Goal: Transaction & Acquisition: Obtain resource

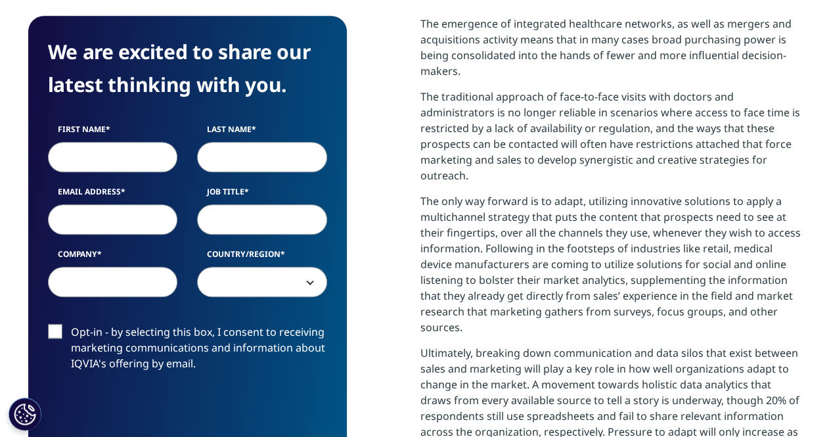
scroll to position [569, 775]
click at [131, 158] on input "First Name" at bounding box center [113, 157] width 130 height 30
type input "[PERSON_NAME]"
type input "[EMAIL_ADDRESS][DOMAIN_NAME]"
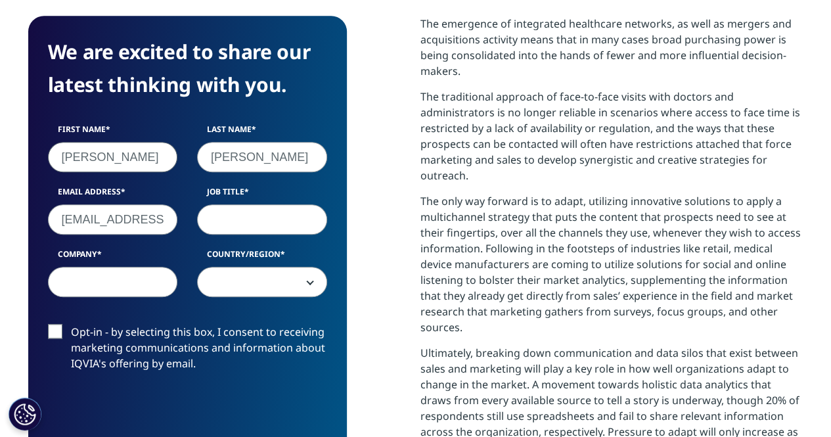
select select "[GEOGRAPHIC_DATA]"
click at [212, 150] on input "[PERSON_NAME]" at bounding box center [262, 157] width 130 height 30
click at [211, 152] on input "[PERSON_NAME]" at bounding box center [262, 157] width 130 height 30
type input "AU"
drag, startPoint x: 232, startPoint y: 369, endPoint x: 242, endPoint y: 369, distance: 9.9
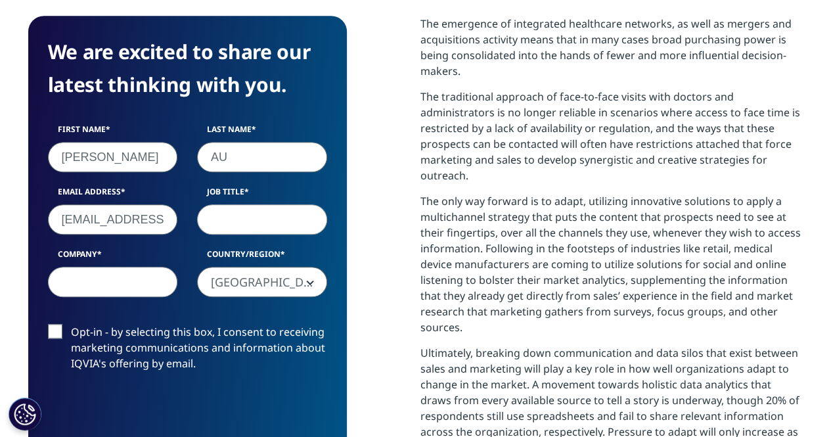
click at [232, 369] on label "Opt-in - by selecting this box, I consent to receiving marketing communications…" at bounding box center [187, 351] width 279 height 55
click at [71, 324] on input "Opt-in - by selecting this box, I consent to receiving marketing communications…" at bounding box center [71, 324] width 0 height 0
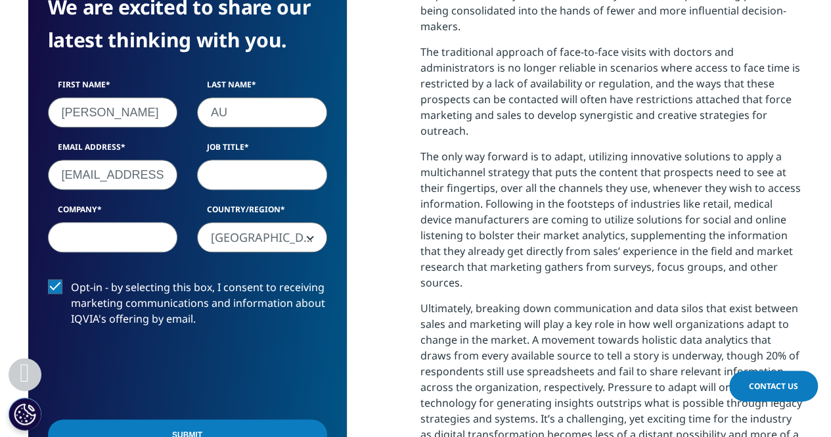
scroll to position [603, 0]
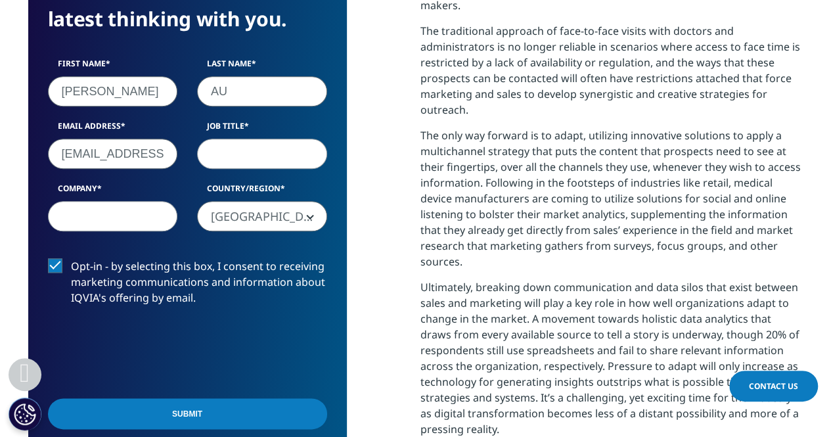
click at [114, 147] on input "[EMAIL_ADDRESS][DOMAIN_NAME]" at bounding box center [113, 154] width 130 height 30
click at [121, 154] on input "[EMAIL_ADDRESS][DOMAIN_NAME]" at bounding box center [113, 154] width 130 height 30
click at [134, 150] on input "[EMAIL_ADDRESS][DOMAIN_NAME]" at bounding box center [113, 154] width 130 height 30
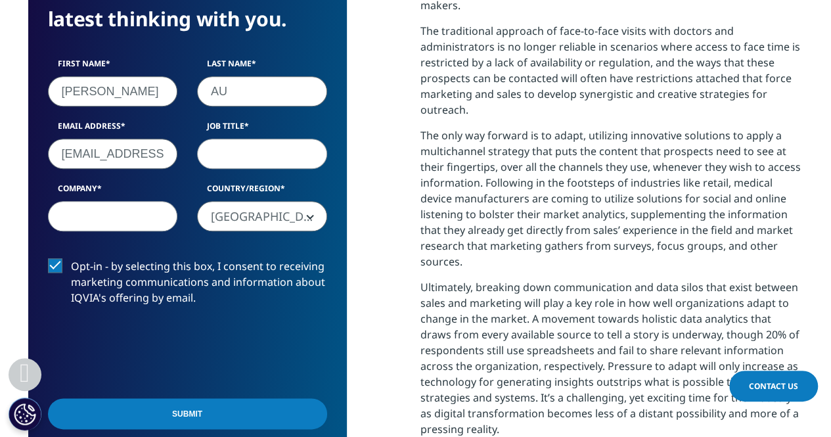
click at [134, 150] on input "[EMAIL_ADDRESS][DOMAIN_NAME]" at bounding box center [113, 154] width 130 height 30
type input "[PERSON_NAME][EMAIL_ADDRESS][PERSON_NAME][DOMAIN_NAME]"
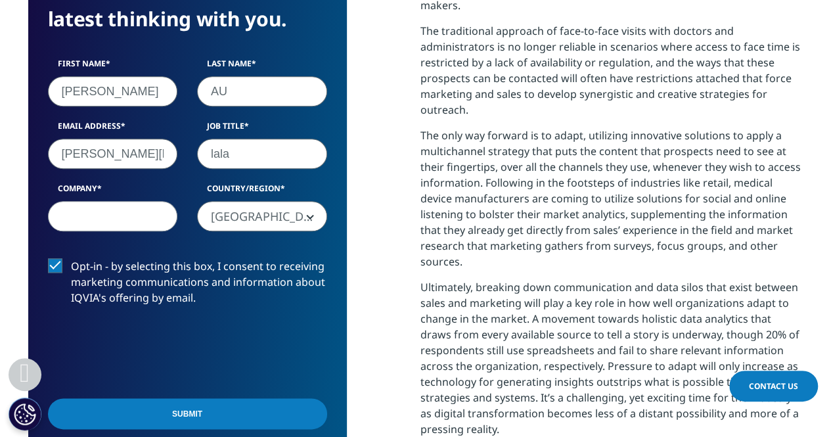
type input "lala"
click at [93, 212] on input "Company" at bounding box center [113, 216] width 130 height 30
type input "ACN"
click at [220, 157] on input "lala" at bounding box center [262, 154] width 130 height 30
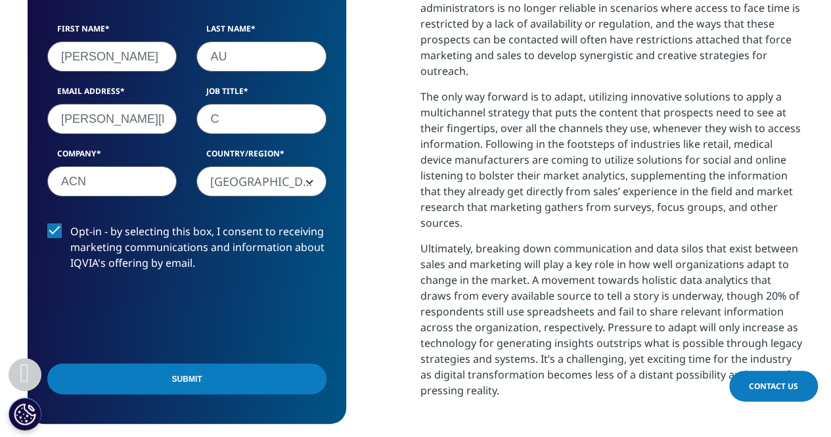
scroll to position [669, 0]
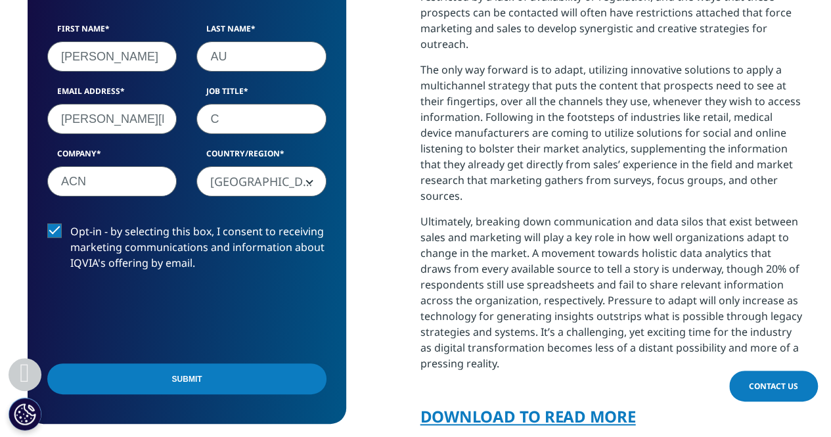
type input "C"
click at [56, 231] on label "Opt-in - by selecting this box, I consent to receiving marketing communications…" at bounding box center [186, 250] width 279 height 55
click at [70, 223] on input "Opt-in - by selecting this box, I consent to receiving marketing communications…" at bounding box center [70, 223] width 0 height 0
click at [152, 358] on form "We are excited to share our latest thinking with you. First Name [PERSON_NAME] …" at bounding box center [186, 169] width 279 height 469
click at [168, 374] on input "Submit" at bounding box center [186, 378] width 279 height 31
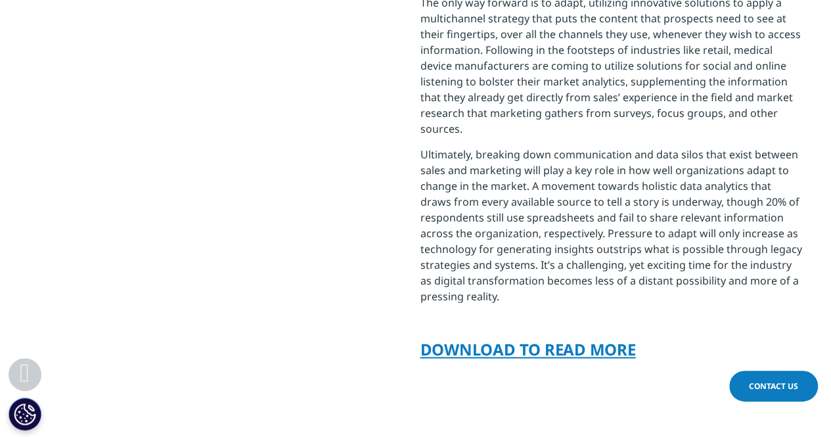
scroll to position [7, 7]
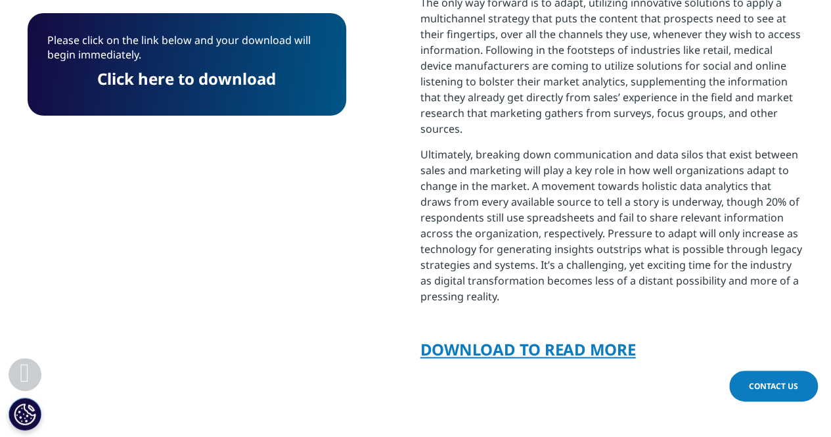
click at [217, 68] on link "Click here to download" at bounding box center [187, 79] width 179 height 22
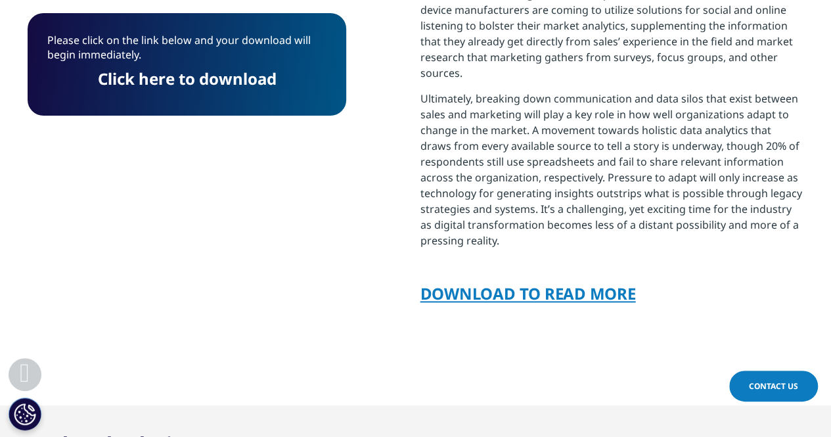
scroll to position [867, 0]
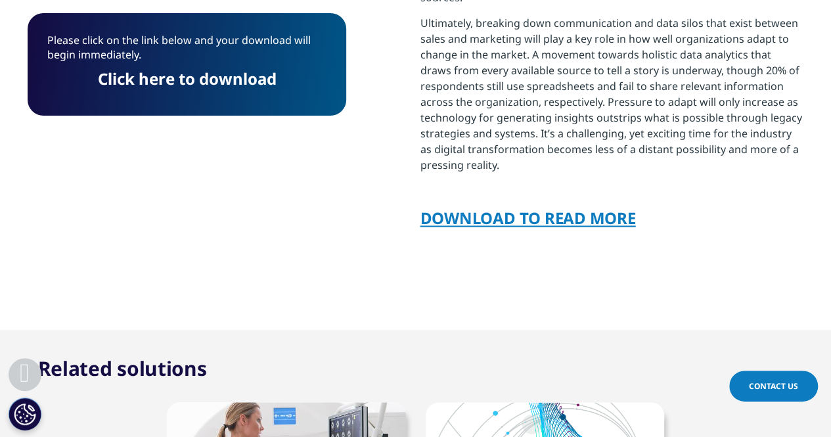
click at [193, 90] on p "Click here to download" at bounding box center [186, 84] width 279 height 24
drag, startPoint x: 198, startPoint y: 80, endPoint x: 194, endPoint y: 89, distance: 9.2
click at [198, 80] on link "Click here to download" at bounding box center [187, 79] width 179 height 22
